Goal: Transaction & Acquisition: Subscribe to service/newsletter

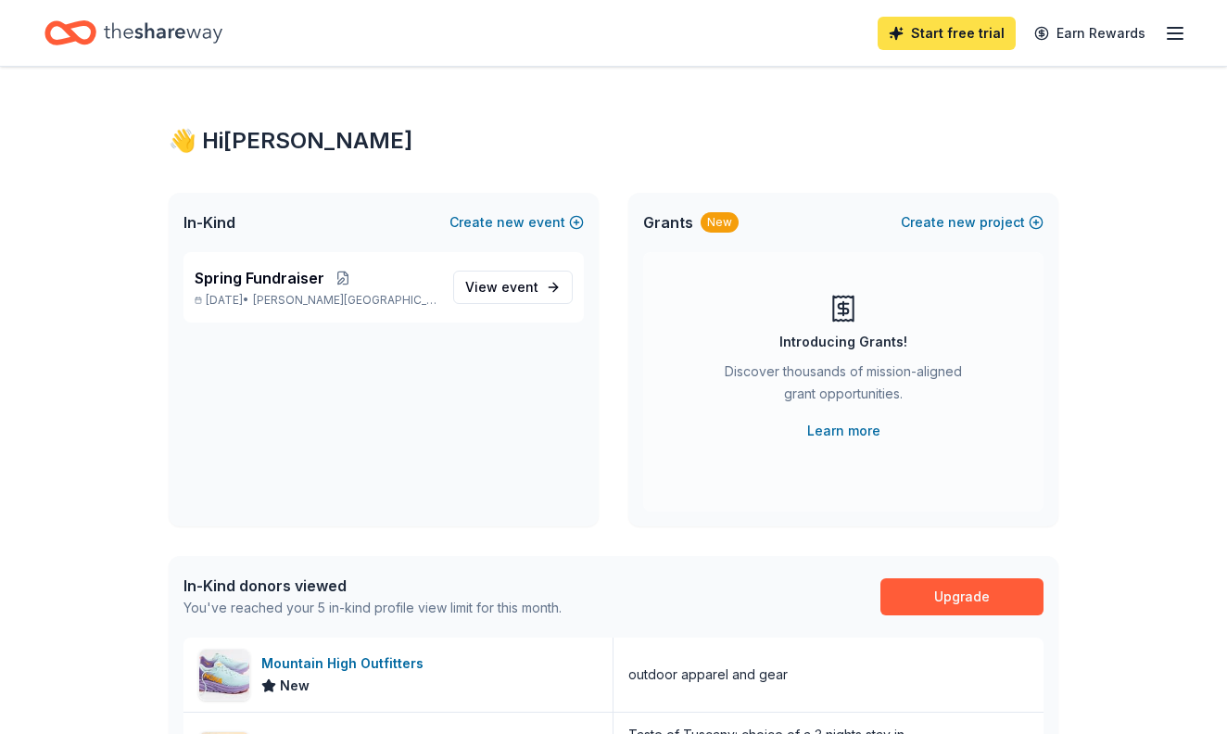
click at [915, 28] on link "Start free trial" at bounding box center [947, 33] width 138 height 33
click at [927, 31] on link "Start free trial" at bounding box center [947, 33] width 138 height 33
click at [941, 31] on link "Start free trial" at bounding box center [947, 33] width 138 height 33
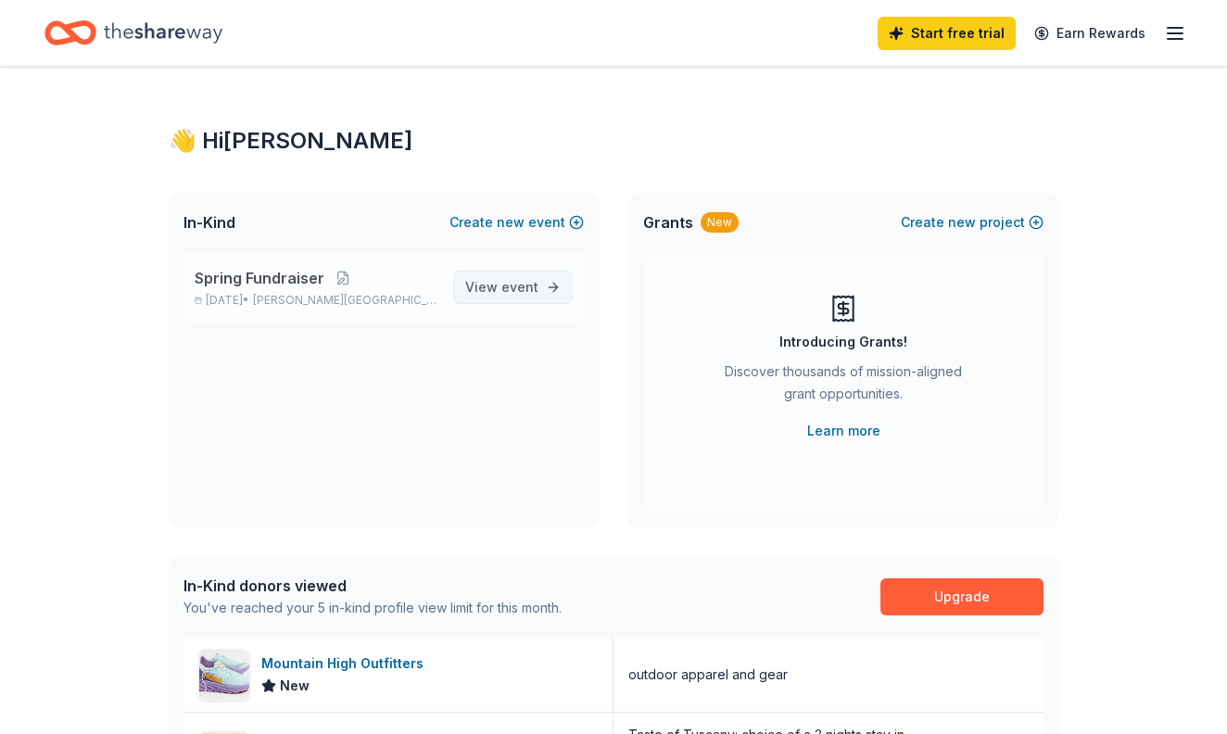
click at [519, 286] on span "event" at bounding box center [519, 287] width 37 height 16
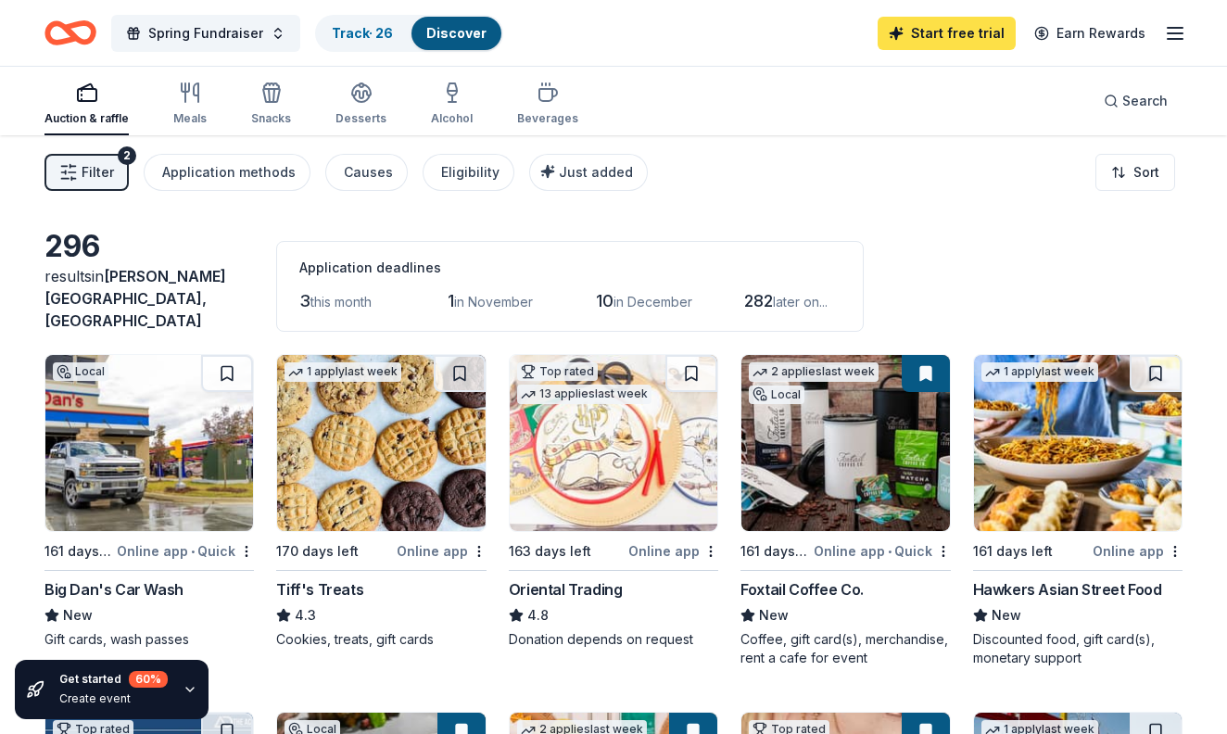
click at [924, 30] on link "Start free trial" at bounding box center [947, 33] width 138 height 33
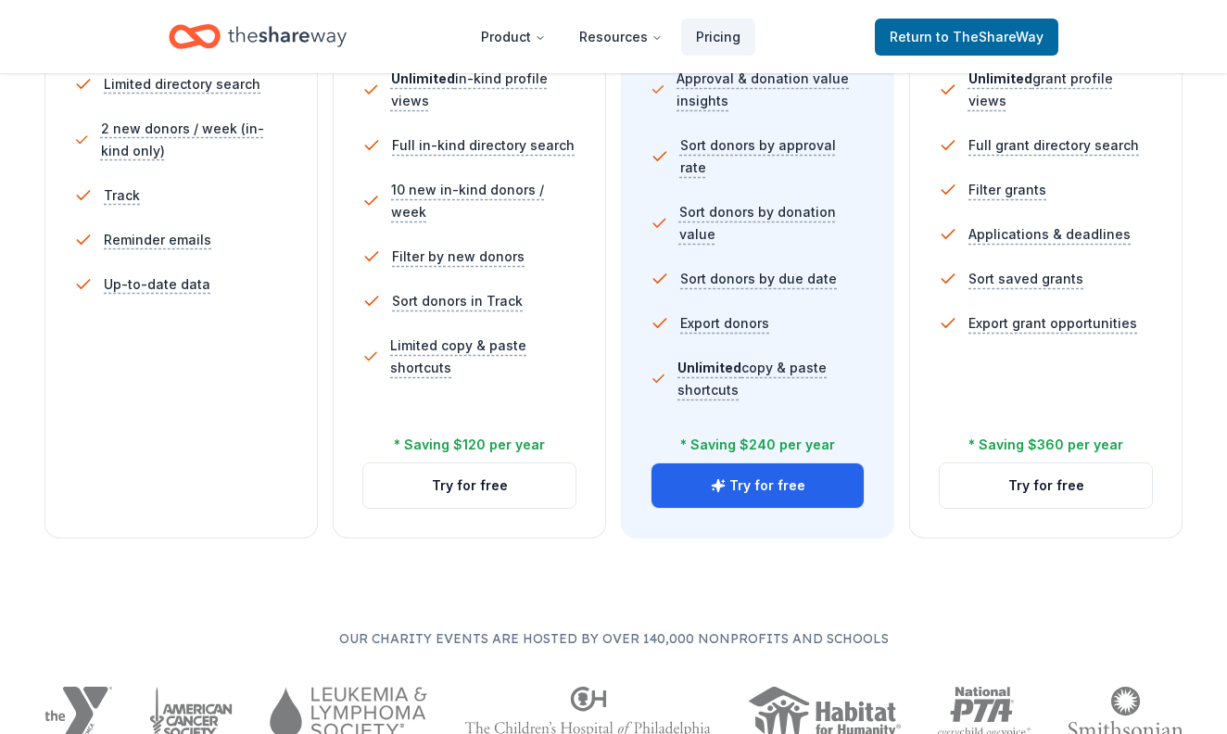
scroll to position [624, 0]
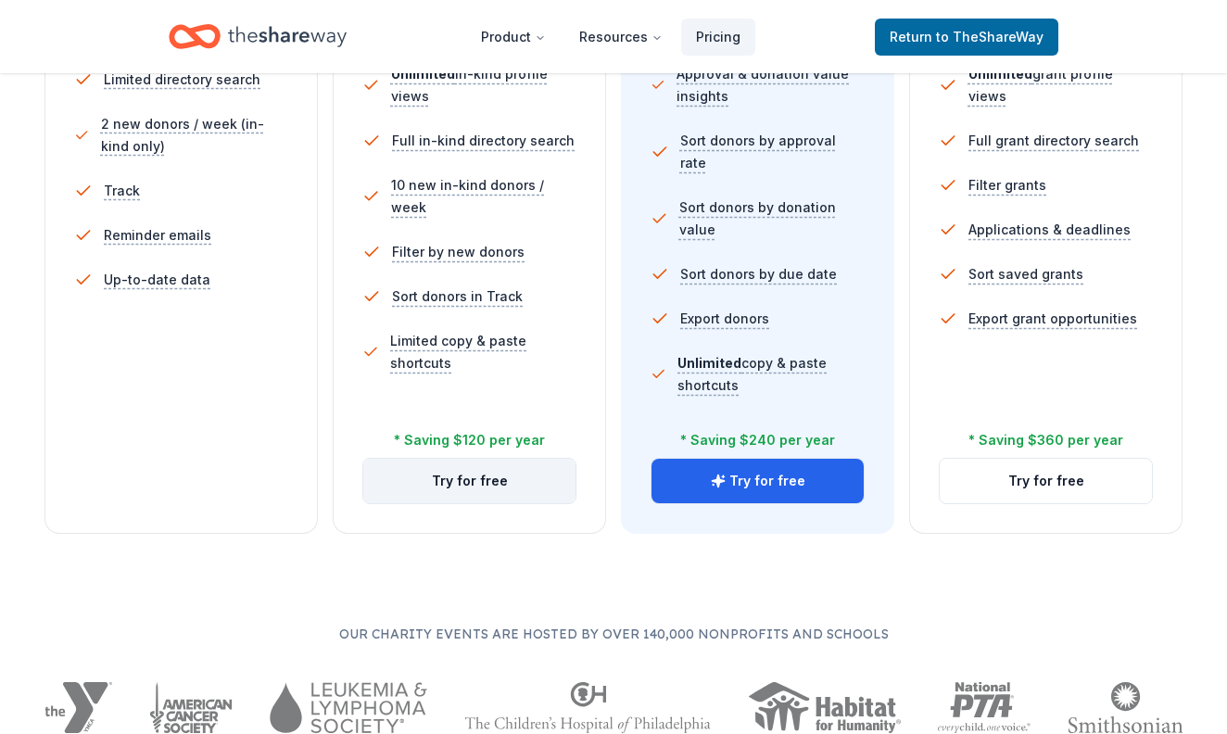
click at [484, 481] on button "Try for free" at bounding box center [469, 481] width 212 height 44
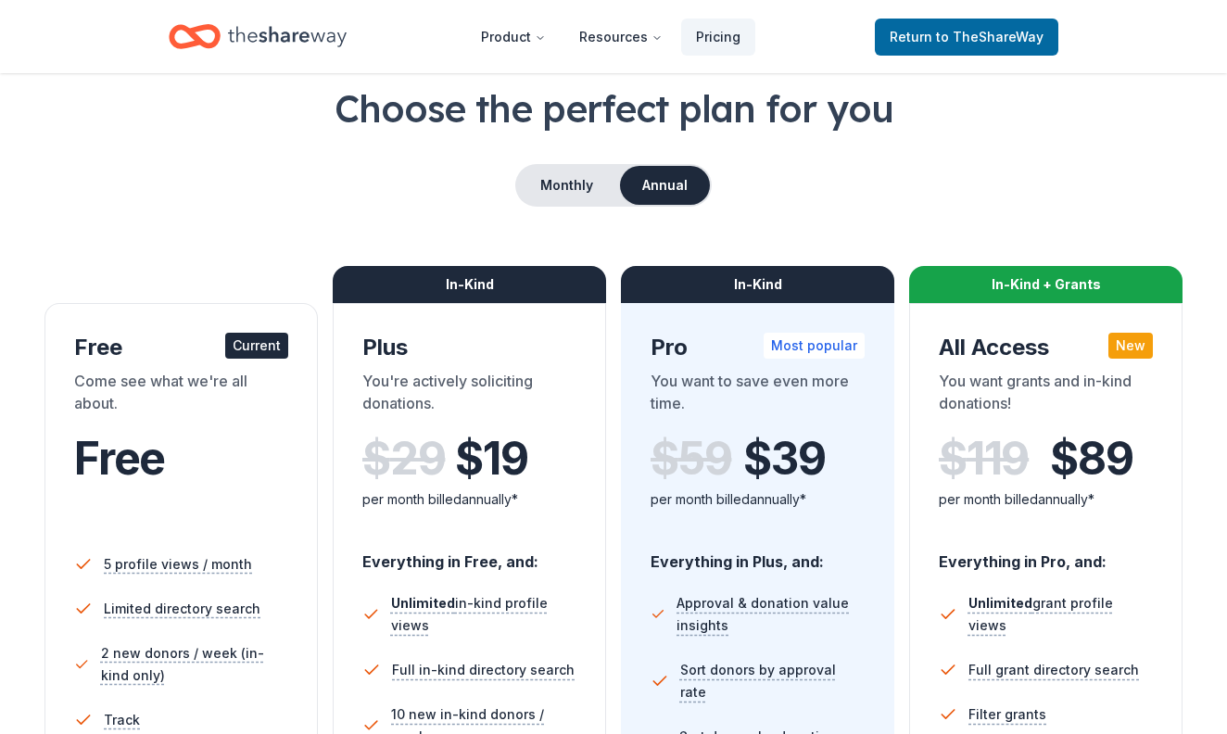
scroll to position [109, 0]
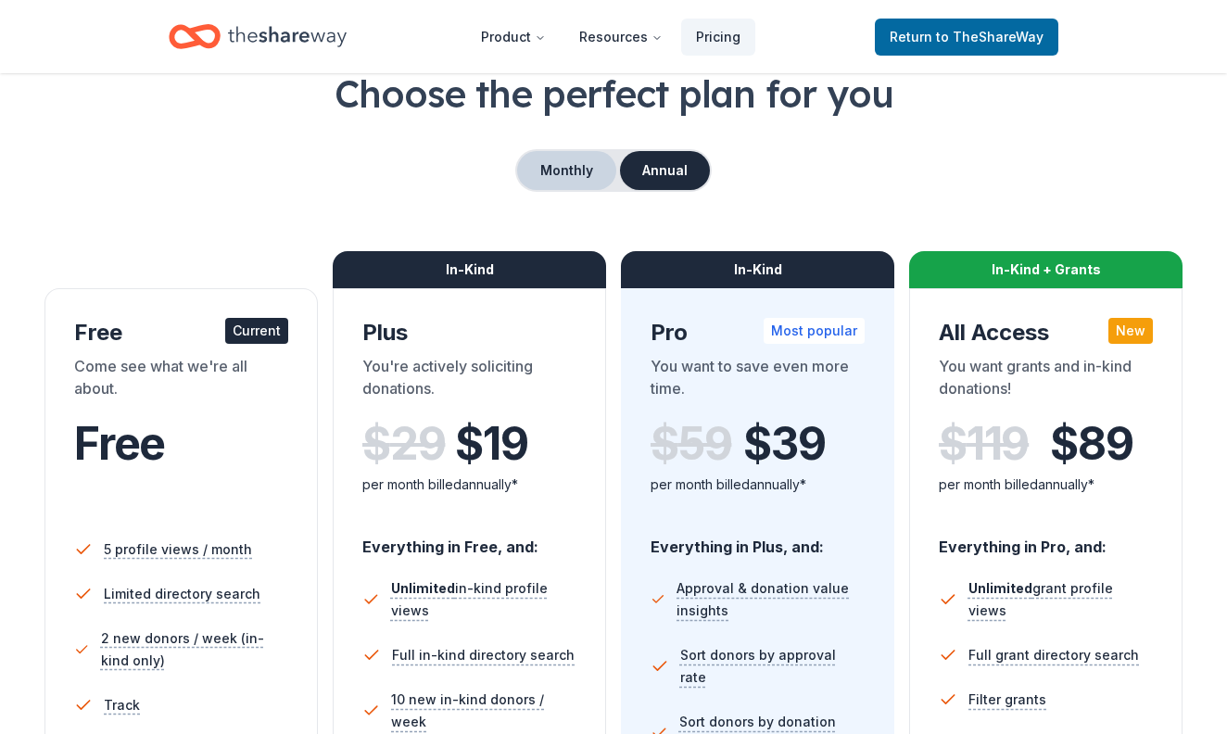
click at [548, 170] on button "Monthly" at bounding box center [566, 170] width 99 height 39
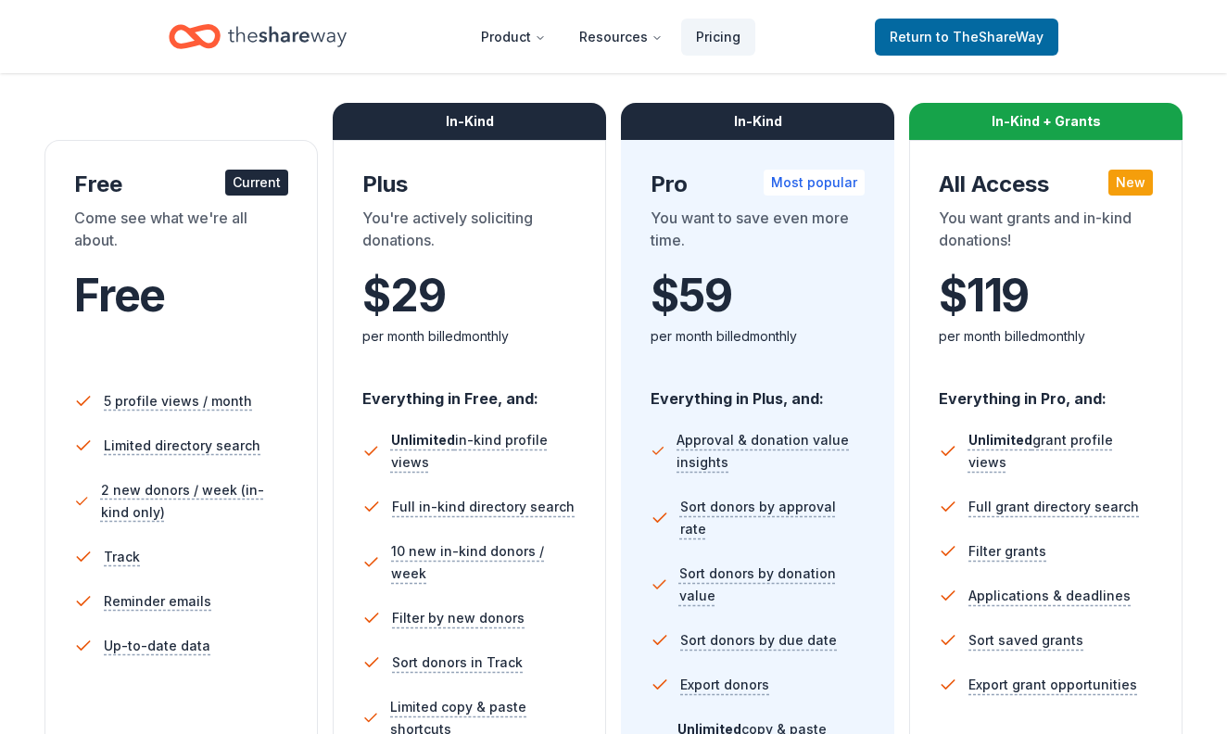
scroll to position [270, 0]
